Goal: Register for event/course

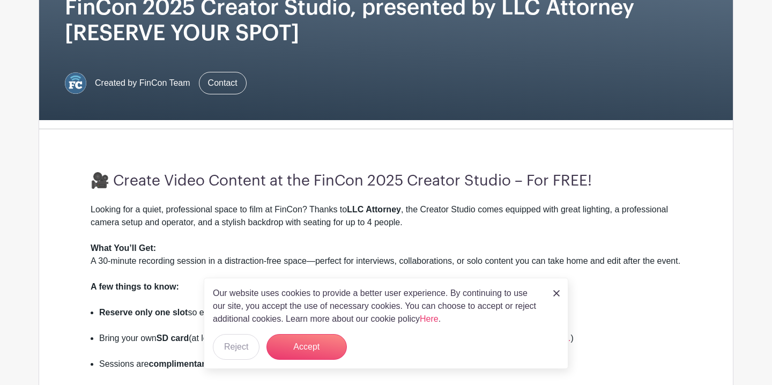
scroll to position [186, 0]
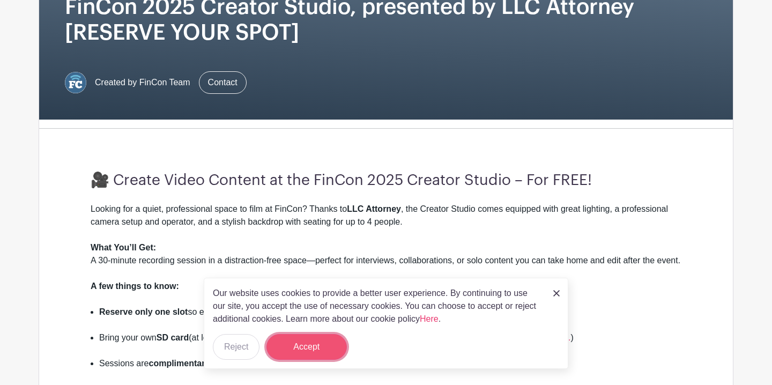
click at [313, 347] on button "Accept" at bounding box center [306, 347] width 80 height 26
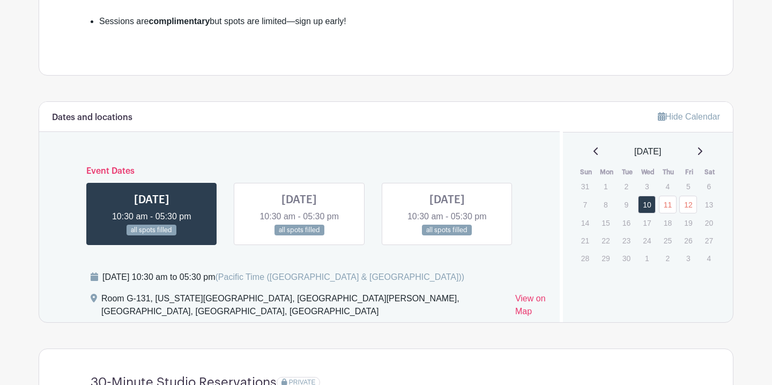
scroll to position [529, 0]
click at [671, 213] on link "11" at bounding box center [668, 204] width 18 height 18
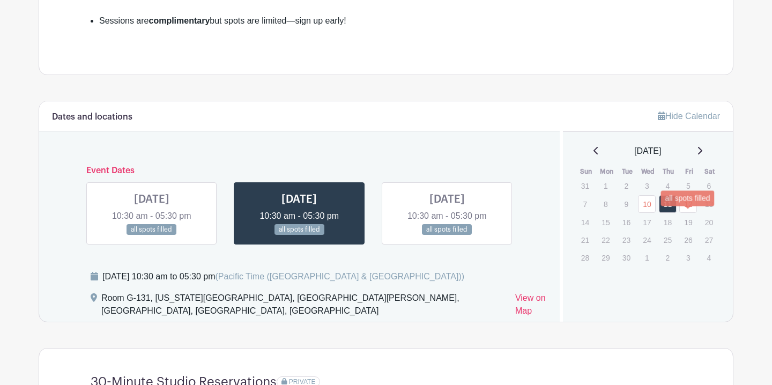
click at [687, 213] on link "12" at bounding box center [688, 204] width 18 height 18
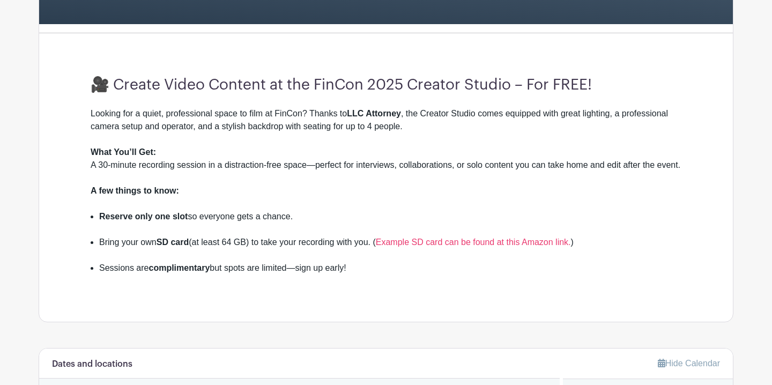
scroll to position [231, 0]
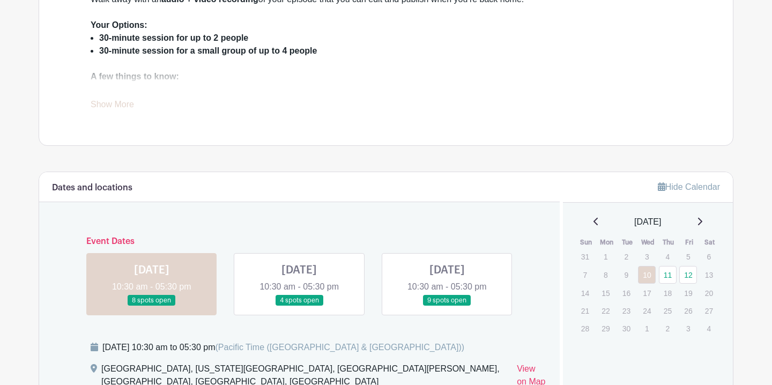
scroll to position [461, 0]
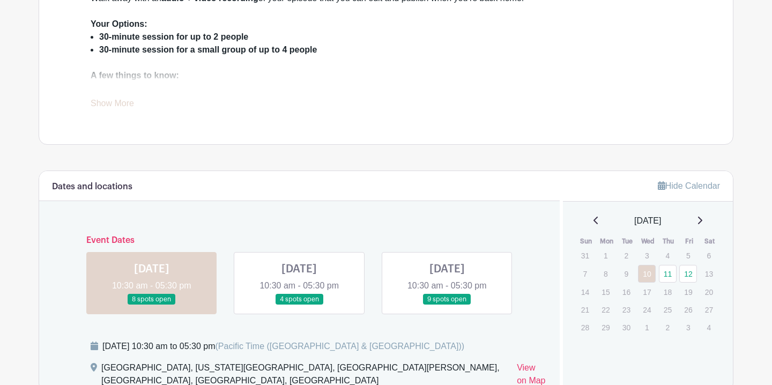
click at [114, 104] on link "Show More" at bounding box center [112, 105] width 43 height 13
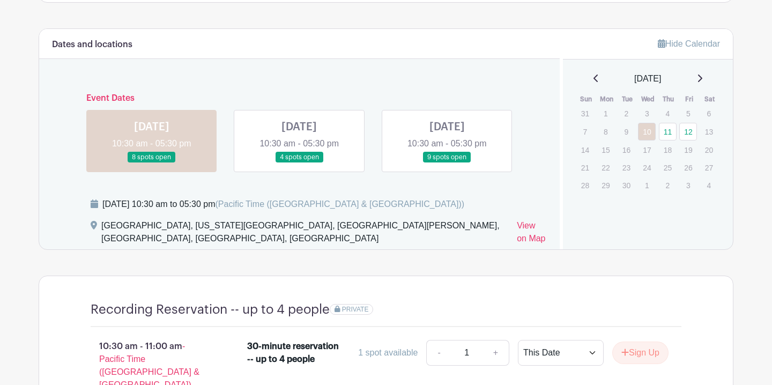
scroll to position [668, 0]
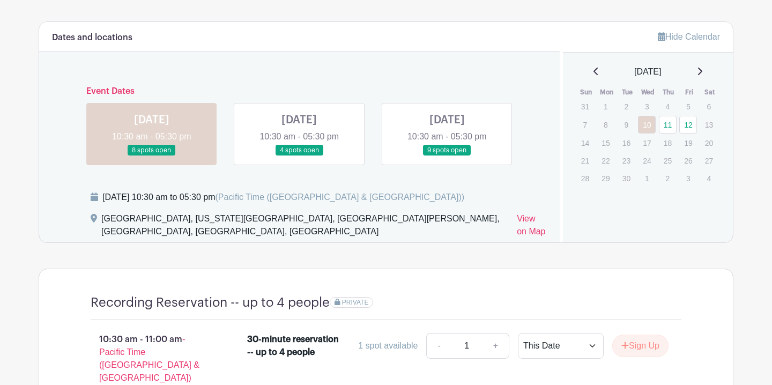
click at [299, 156] on link at bounding box center [299, 156] width 0 height 0
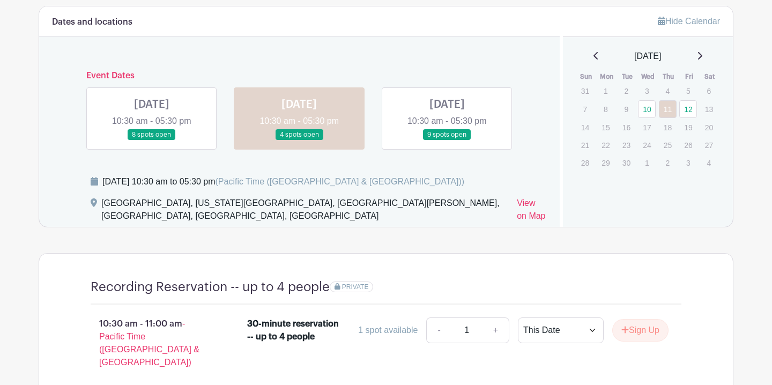
scroll to position [685, 0]
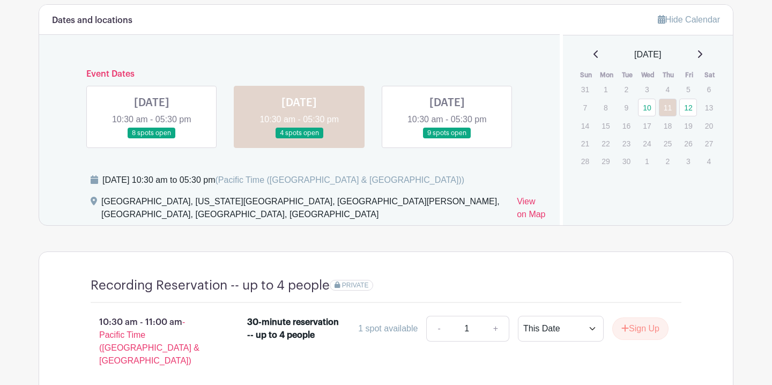
click at [447, 139] on link at bounding box center [447, 139] width 0 height 0
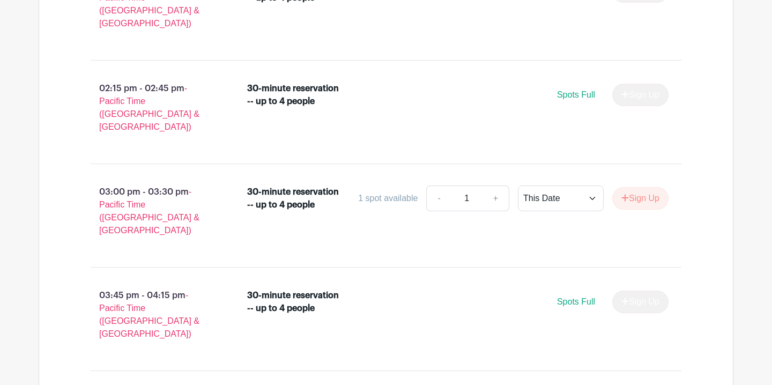
scroll to position [1228, 0]
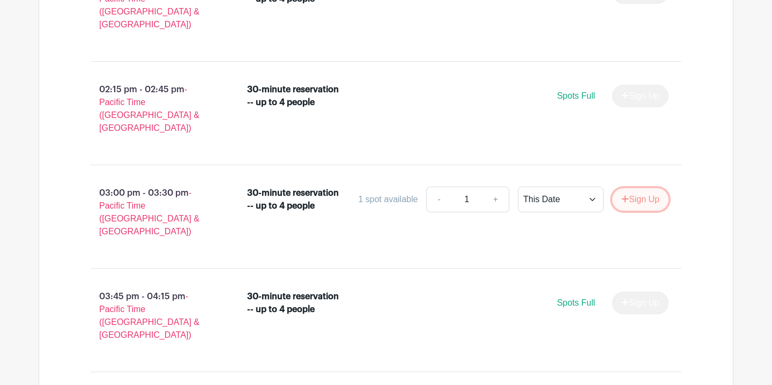
click at [637, 188] on button "Sign Up" at bounding box center [640, 199] width 56 height 23
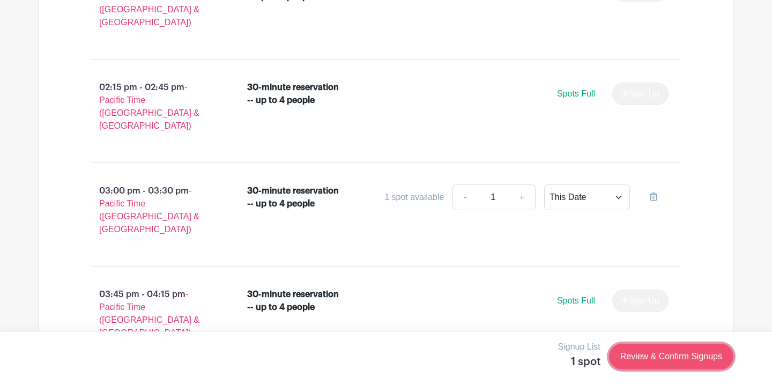
scroll to position [1231, 0]
click at [678, 362] on link "Review & Confirm Signups" at bounding box center [671, 356] width 124 height 26
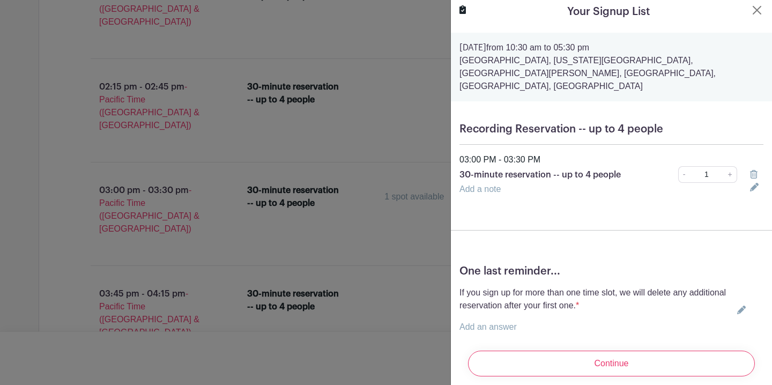
scroll to position [18, 0]
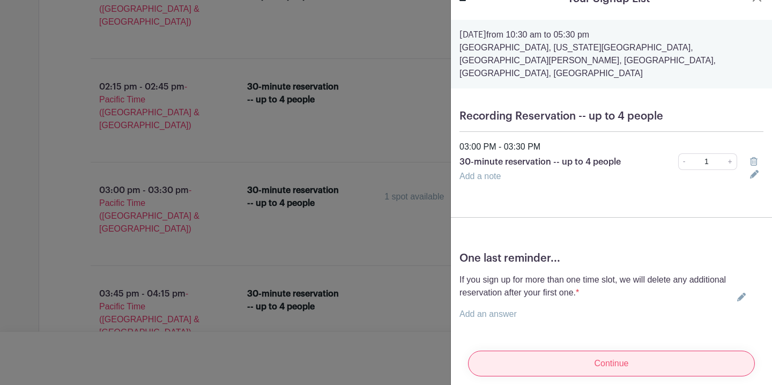
click at [588, 354] on input "Continue" at bounding box center [611, 363] width 287 height 26
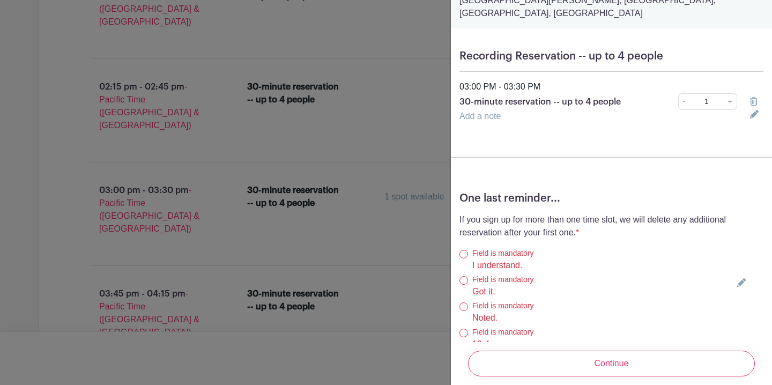
scroll to position [143, 0]
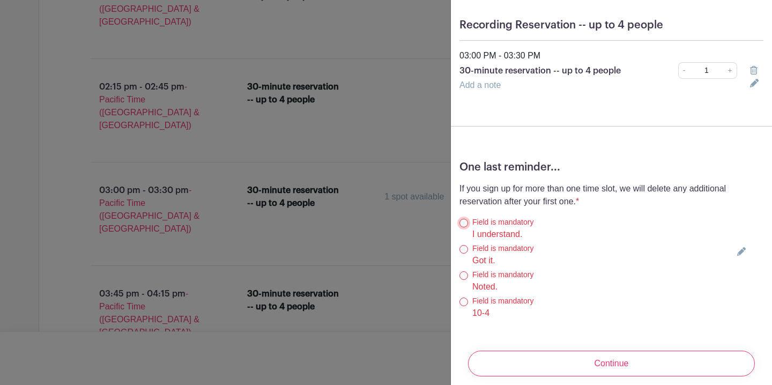
click at [462, 219] on input "I understand." at bounding box center [463, 223] width 9 height 9
radio input "true"
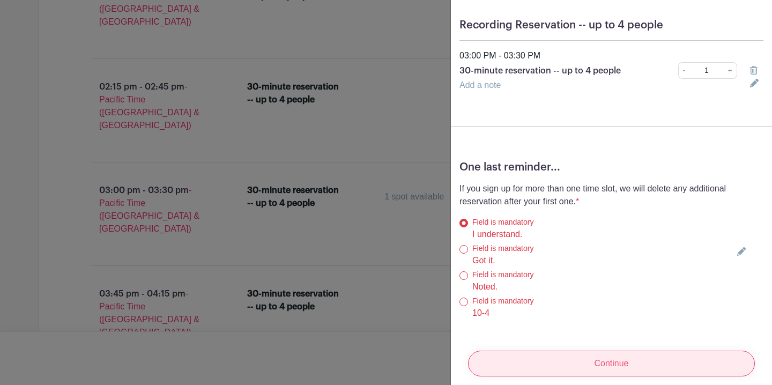
click at [634, 358] on input "Continue" at bounding box center [611, 363] width 287 height 26
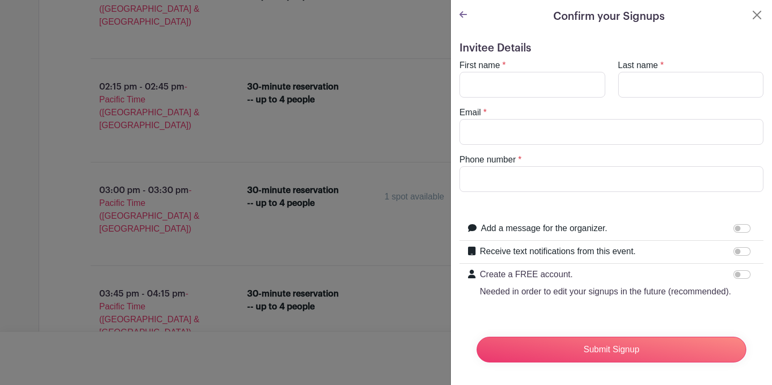
scroll to position [3, 0]
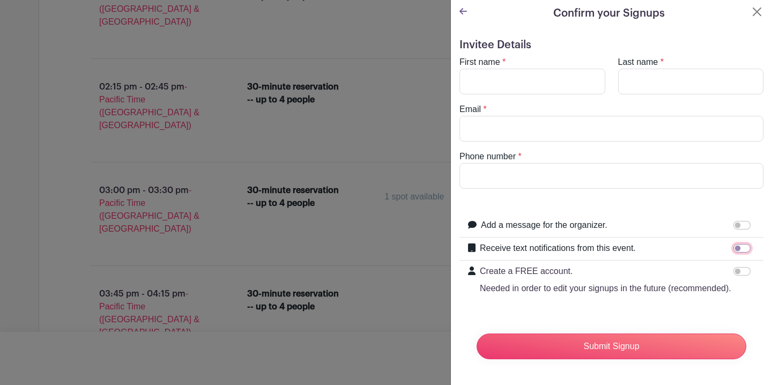
click at [738, 248] on input "Receive text notifications from this event." at bounding box center [741, 248] width 17 height 9
checkbox input "true"
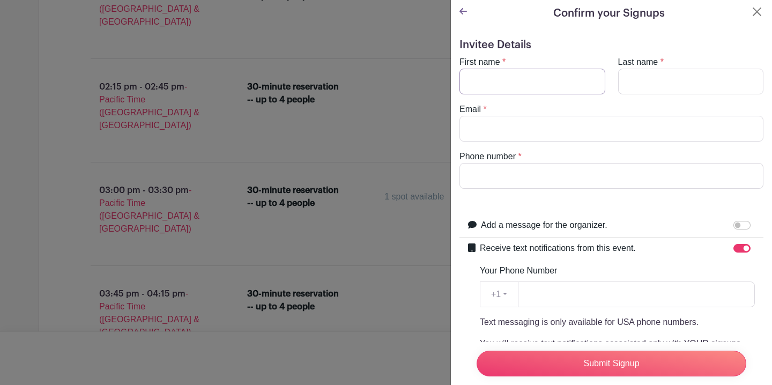
click at [527, 82] on input "First name" at bounding box center [532, 82] width 146 height 26
type input "[PERSON_NAME]"
type input "[EMAIL_ADDRESS][DOMAIN_NAME]"
type input "8058899441"
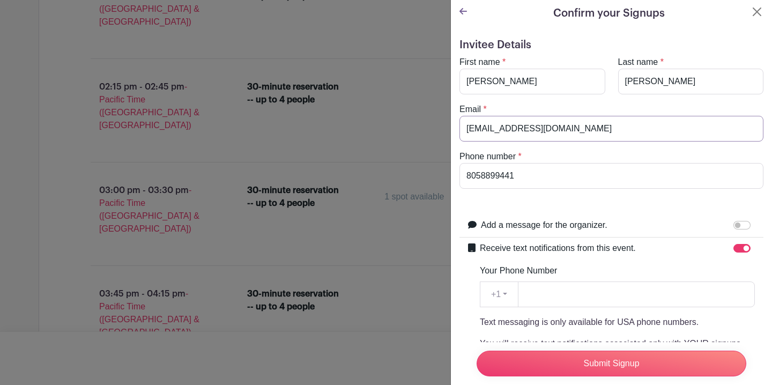
drag, startPoint x: 593, startPoint y: 133, endPoint x: 381, endPoint y: 122, distance: 212.0
type input "[EMAIL_ADDRESS][DOMAIN_NAME]"
click at [503, 198] on form "Invitee Details First name * [PERSON_NAME] Last name * [PERSON_NAME] Email * [E…" at bounding box center [611, 304] width 304 height 530
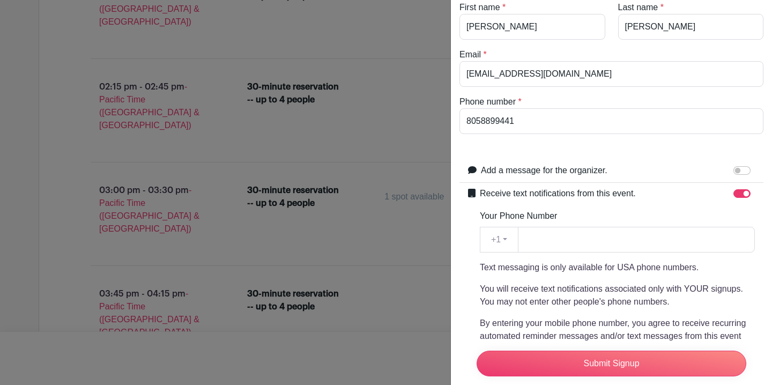
scroll to position [63, 0]
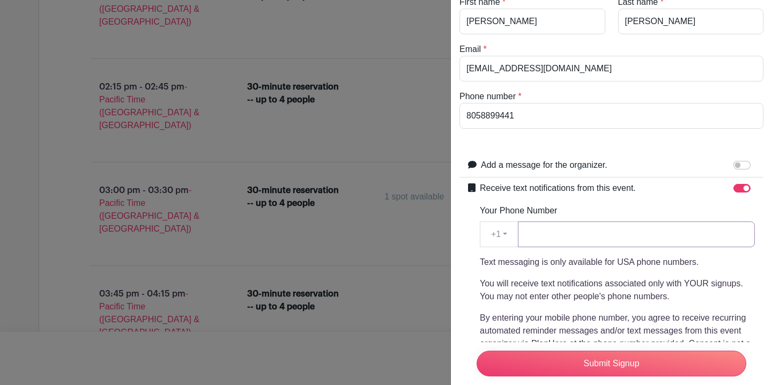
click at [560, 232] on input "Your Phone Number" at bounding box center [636, 234] width 237 height 26
type input "8058899441"
click at [597, 184] on label "Receive text notifications from this event." at bounding box center [558, 188] width 156 height 13
click at [733, 184] on input "Receive text notifications from this event." at bounding box center [741, 188] width 17 height 9
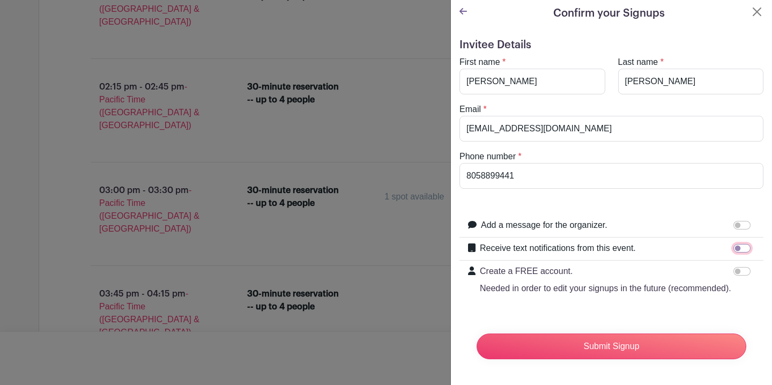
scroll to position [3, 0]
click at [741, 247] on input "Receive text notifications from this event." at bounding box center [741, 248] width 17 height 9
checkbox input "true"
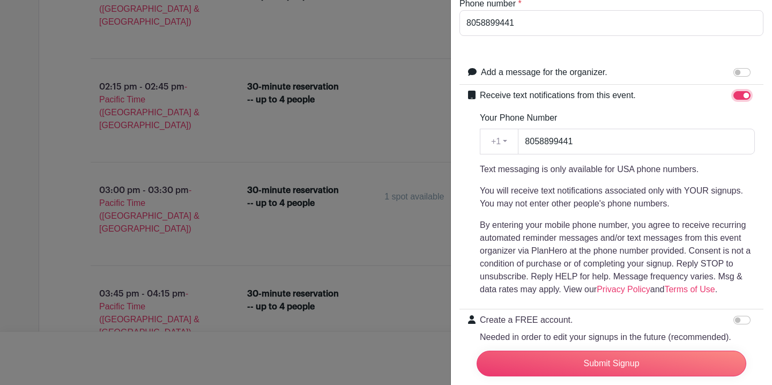
scroll to position [205, 0]
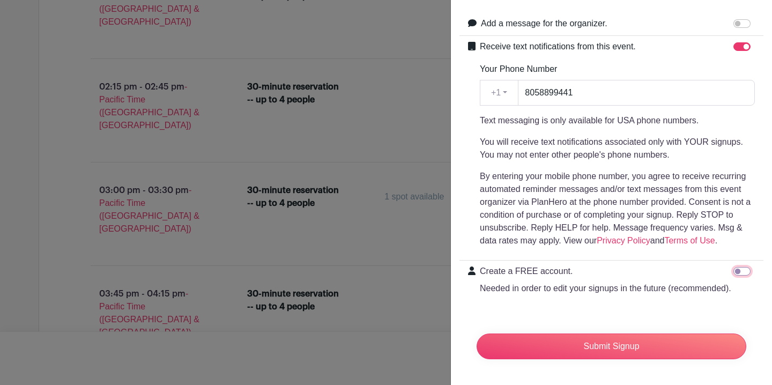
click at [738, 270] on input "Create a FREE account. Needed in order to edit your signups in the future (reco…" at bounding box center [741, 271] width 17 height 9
checkbox input "true"
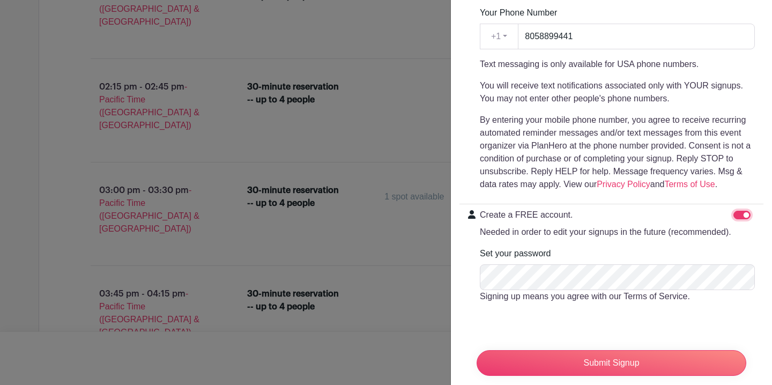
scroll to position [278, 0]
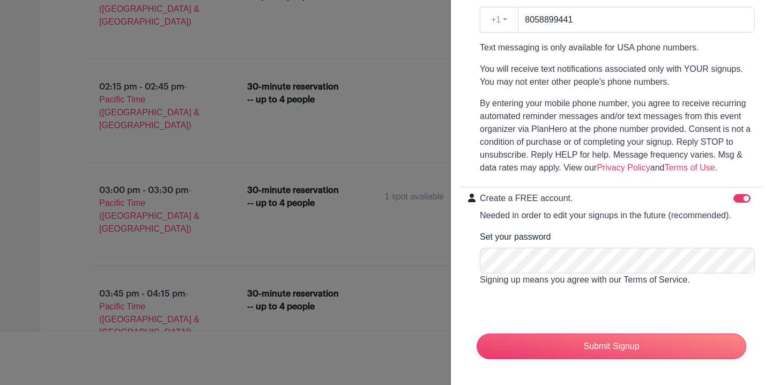
click at [593, 245] on div "Set your password Signing up means you agree with our Terms of Service." at bounding box center [617, 258] width 275 height 56
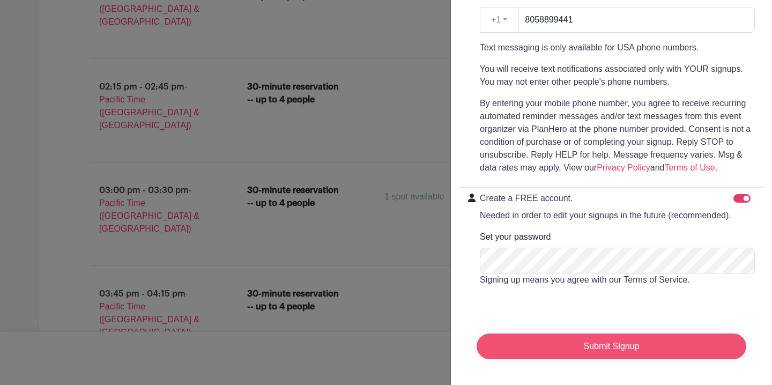
click at [626, 348] on input "Submit Signup" at bounding box center [611, 346] width 270 height 26
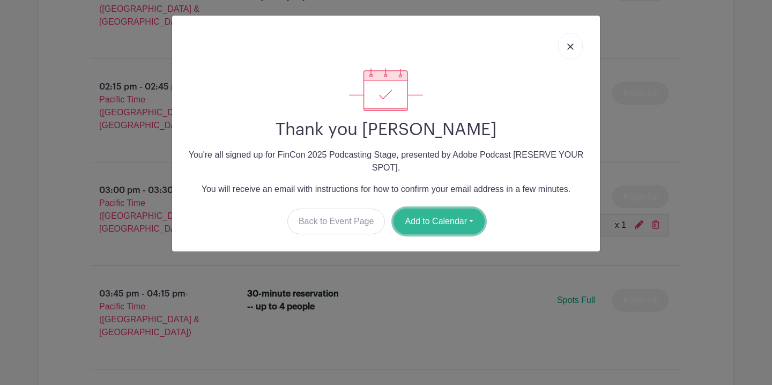
click at [465, 225] on button "Add to Calendar" at bounding box center [438, 221] width 91 height 26
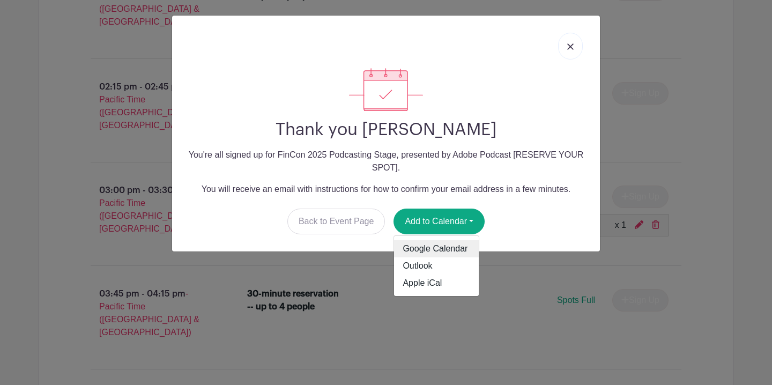
click at [459, 249] on link "Google Calendar" at bounding box center [436, 248] width 85 height 17
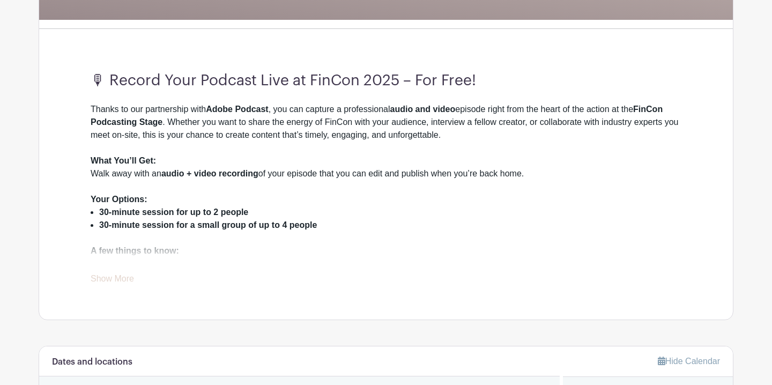
scroll to position [303, 0]
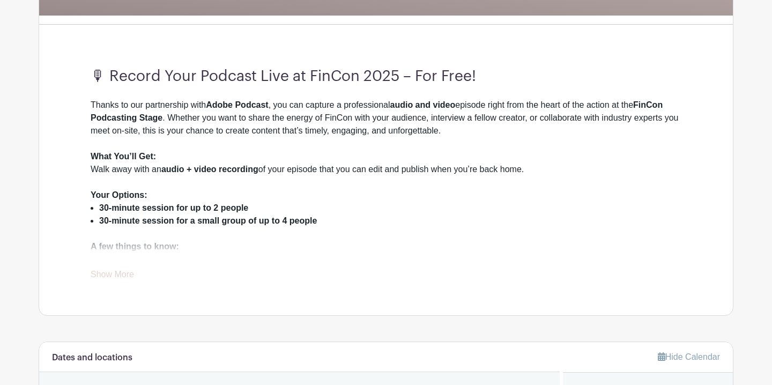
click at [124, 275] on link "Show More" at bounding box center [112, 276] width 43 height 13
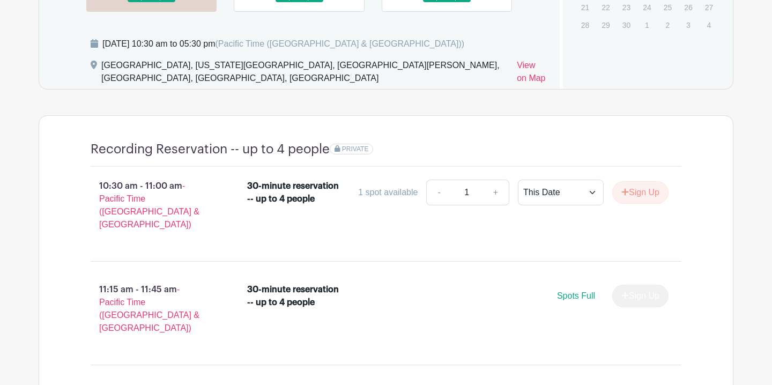
scroll to position [801, 0]
